Goal: Task Accomplishment & Management: Manage account settings

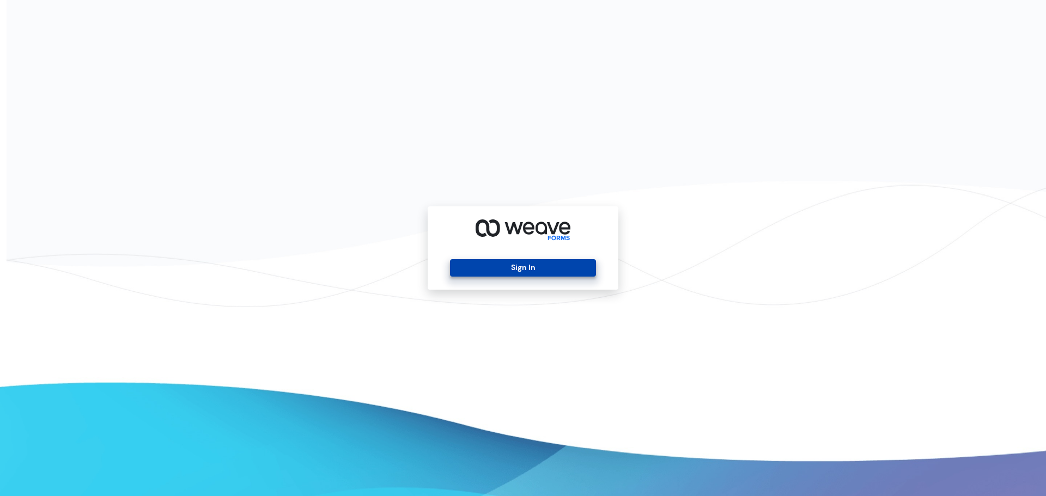
click at [563, 273] on button "Sign In" at bounding box center [522, 267] width 145 height 17
